Goal: Navigation & Orientation: Find specific page/section

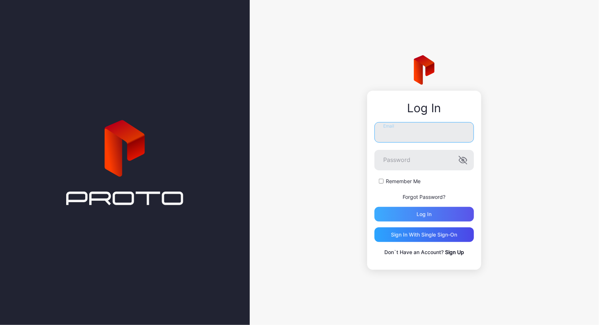
type input "**********"
click at [422, 210] on div "Log in" at bounding box center [423, 214] width 99 height 15
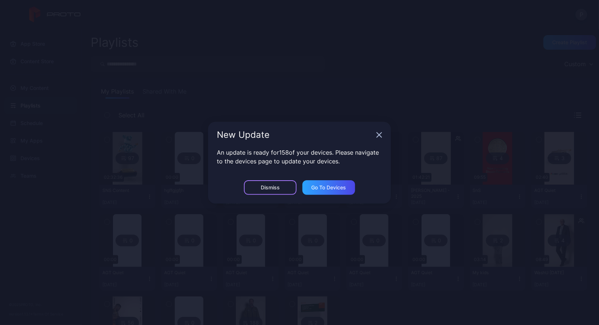
click at [278, 188] on div "Dismiss" at bounding box center [270, 188] width 19 height 6
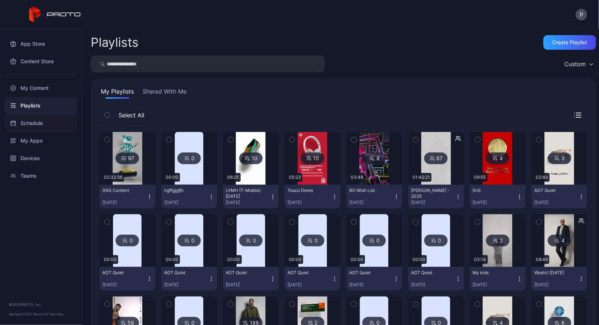
click at [30, 130] on div "Schedule" at bounding box center [40, 123] width 73 height 18
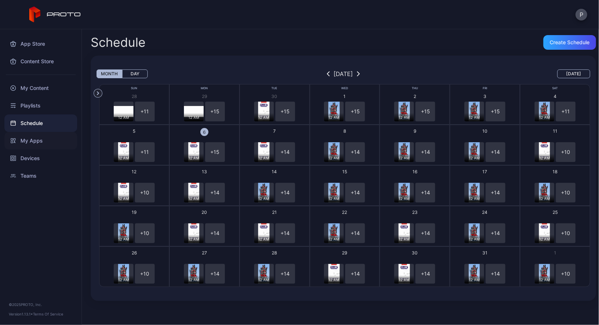
click at [30, 138] on div "My Apps" at bounding box center [40, 141] width 73 height 18
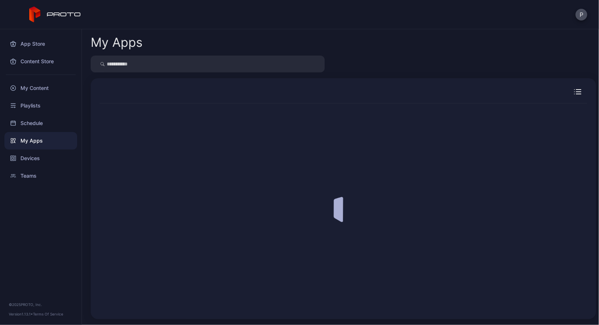
click at [40, 76] on div at bounding box center [40, 74] width 81 height 9
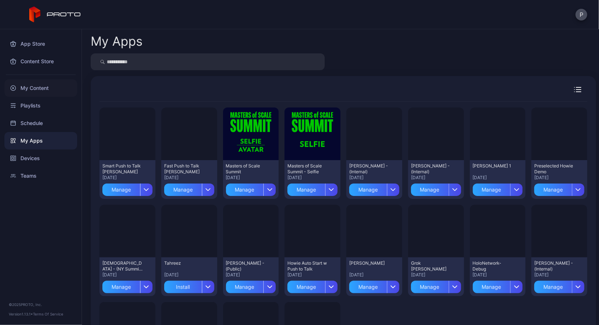
click at [36, 90] on div "My Content" at bounding box center [40, 88] width 73 height 18
